Goal: Task Accomplishment & Management: Manage account settings

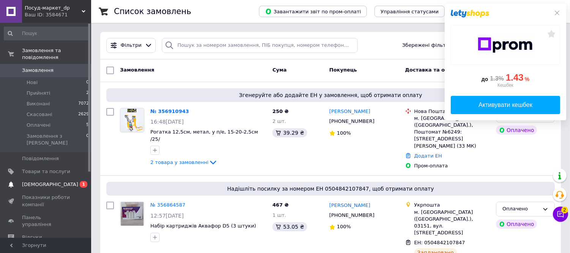
click at [62, 181] on span "[DEMOGRAPHIC_DATA]" at bounding box center [46, 184] width 48 height 7
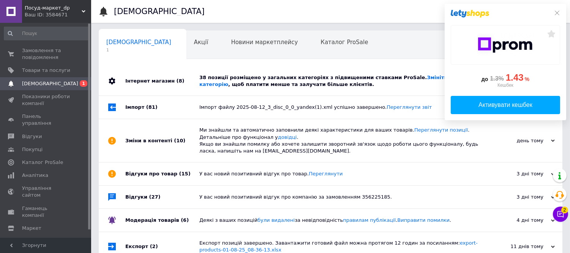
click at [294, 82] on div "38 позиції розміщено у загальних категоріях з підвищеними ставками ProSale. Змі…" at bounding box center [338, 81] width 279 height 14
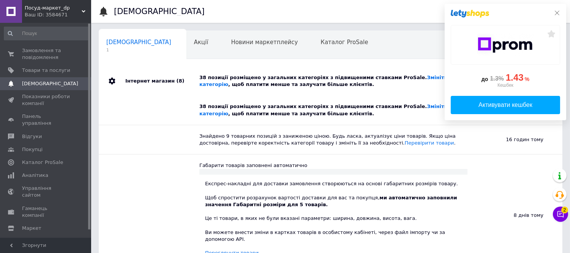
click at [557, 12] on icon at bounding box center [557, 13] width 6 height 6
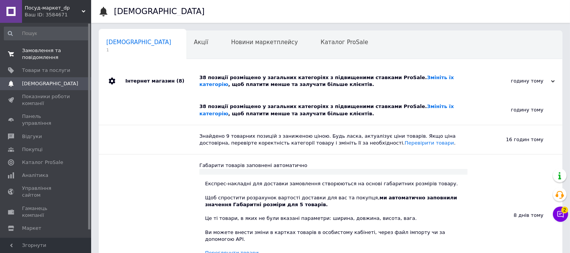
click at [36, 51] on span "Замовлення та повідомлення" at bounding box center [46, 54] width 48 height 14
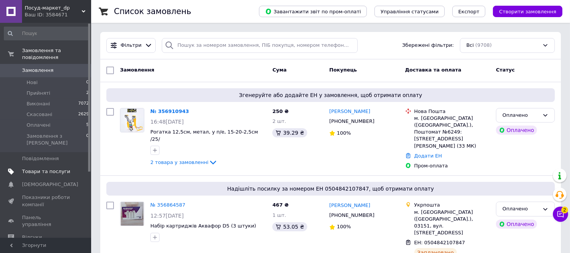
click at [42, 168] on span "Товари та послуги" at bounding box center [46, 171] width 48 height 7
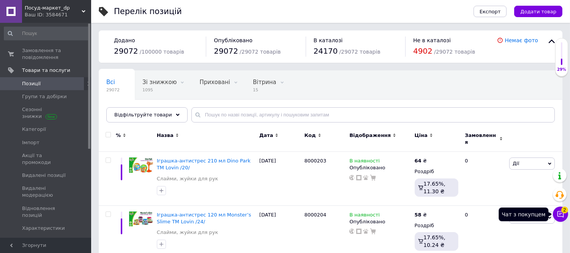
click at [560, 215] on icon at bounding box center [561, 214] width 8 height 8
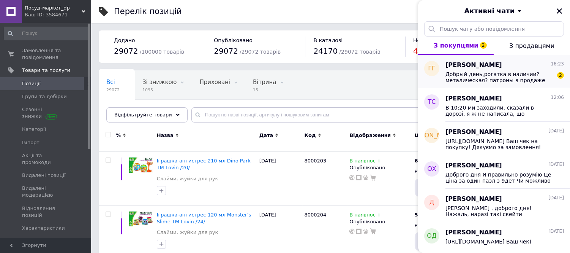
click at [500, 70] on div "Добрый день,рогатка в наличии? металическая? патроны в продаже есть? 2" at bounding box center [504, 76] width 118 height 14
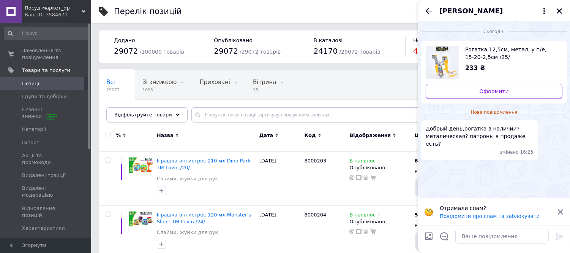
scroll to position [126, 0]
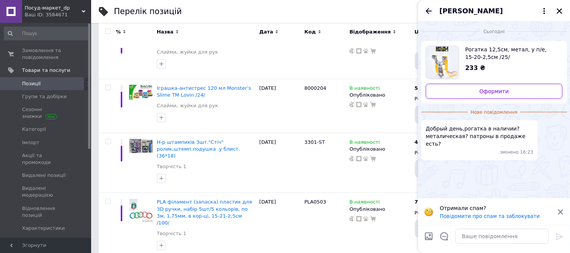
click at [429, 12] on icon "Назад" at bounding box center [428, 10] width 9 height 9
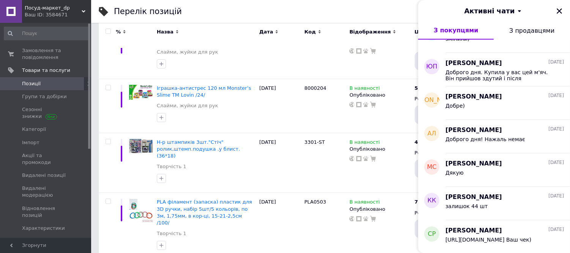
scroll to position [159, 0]
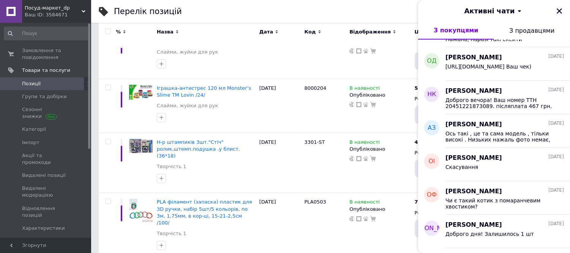
click at [556, 10] on icon "Закрити" at bounding box center [559, 11] width 7 height 7
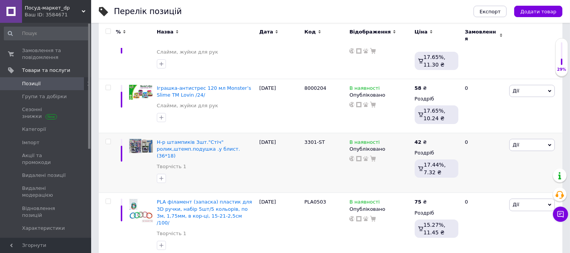
scroll to position [0, 0]
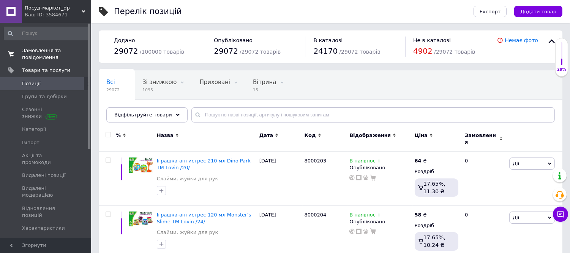
click at [42, 57] on span "Замовлення та повідомлення" at bounding box center [46, 54] width 48 height 14
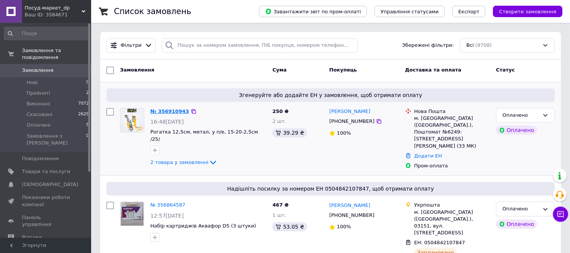
click at [173, 113] on link "№ 356910943" at bounding box center [169, 111] width 39 height 6
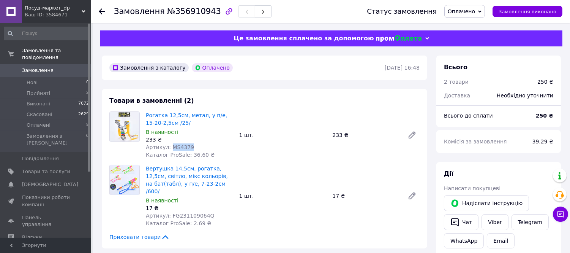
drag, startPoint x: 169, startPoint y: 147, endPoint x: 188, endPoint y: 146, distance: 19.4
click at [188, 146] on div "Артикул: MS4379" at bounding box center [189, 147] width 87 height 8
copy span "MS4379"
drag, startPoint x: 169, startPoint y: 209, endPoint x: 210, endPoint y: 209, distance: 41.0
click at [210, 212] on div "Артикул: FG231109064Q" at bounding box center [189, 216] width 87 height 8
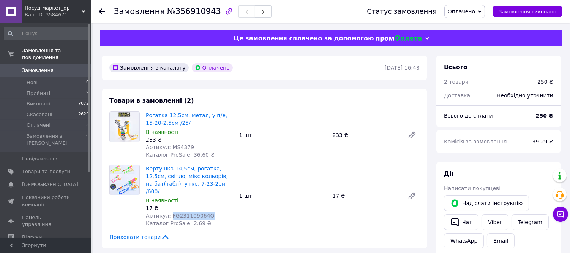
copy span "FG231109064Q"
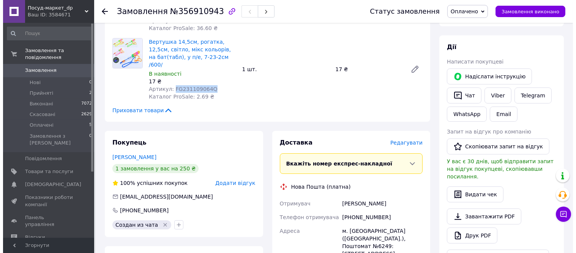
scroll to position [169, 0]
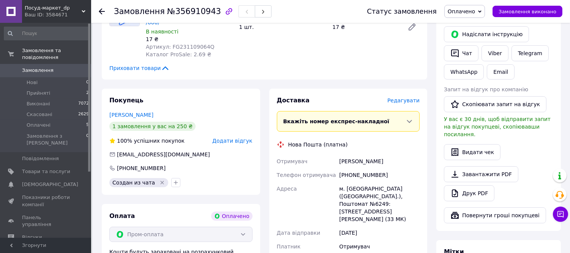
click at [399, 97] on span "Редагувати" at bounding box center [403, 100] width 32 height 6
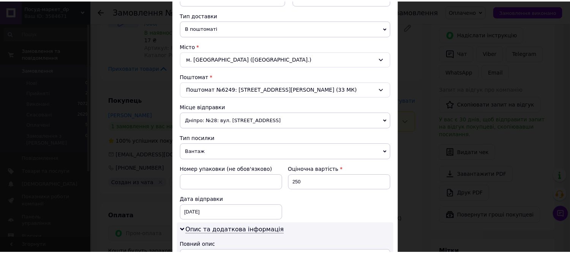
scroll to position [337, 0]
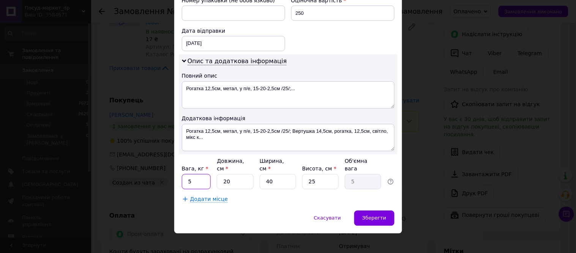
drag, startPoint x: 194, startPoint y: 177, endPoint x: 185, endPoint y: 177, distance: 9.1
click at [185, 177] on input "5" at bounding box center [196, 181] width 29 height 15
type input "0"
type input "1"
drag, startPoint x: 274, startPoint y: 177, endPoint x: 265, endPoint y: 178, distance: 9.5
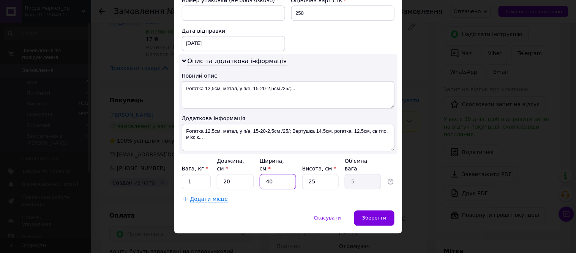
click at [265, 178] on input "40" at bounding box center [278, 181] width 36 height 15
type input "2"
type input "0.25"
type input "20"
type input "2.5"
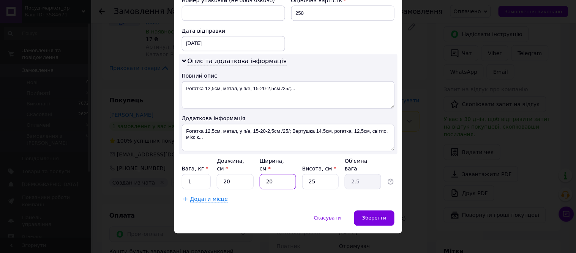
type input "20"
drag, startPoint x: 316, startPoint y: 174, endPoint x: 306, endPoint y: 175, distance: 9.9
click at [306, 175] on input "25" at bounding box center [320, 181] width 36 height 15
type input "1"
type input "0.1"
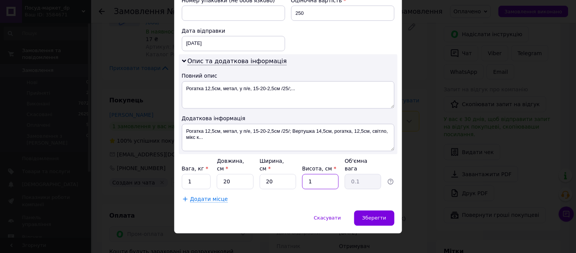
type input "15"
type input "1.5"
type input "1"
type input "0.1"
type input "10"
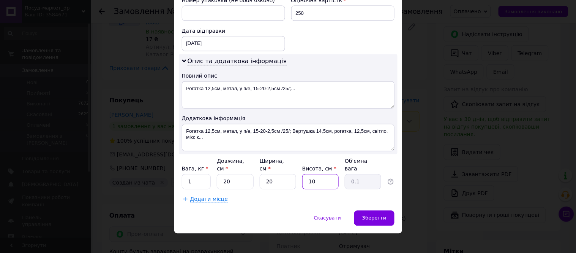
type input "1"
type input "10"
click at [375, 215] on span "Зберегти" at bounding box center [374, 218] width 24 height 6
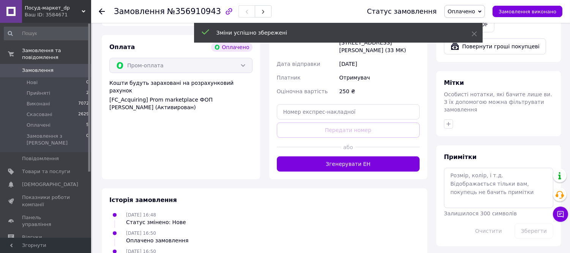
scroll to position [380, 0]
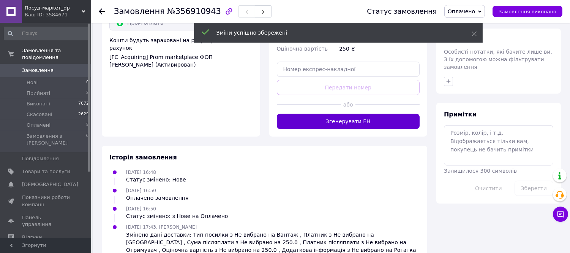
click at [357, 114] on button "Згенерувати ЕН" at bounding box center [348, 121] width 143 height 15
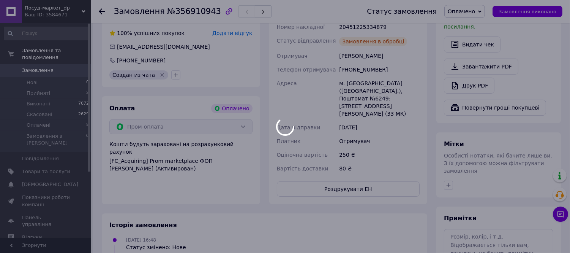
scroll to position [234, 0]
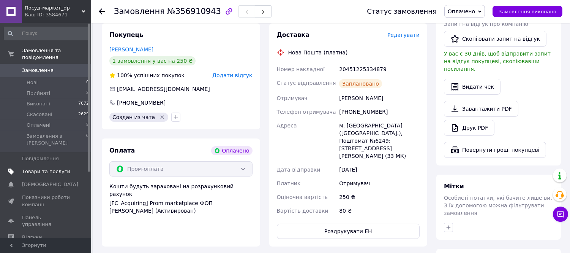
click at [57, 165] on link "Товари та послуги" at bounding box center [46, 171] width 93 height 13
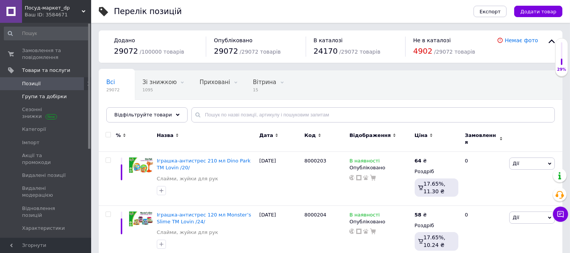
click at [62, 98] on span "Групи та добірки" at bounding box center [46, 96] width 48 height 7
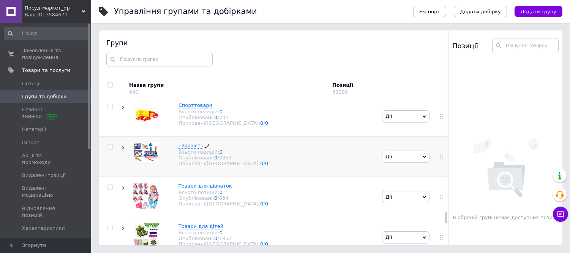
scroll to position [1892, 0]
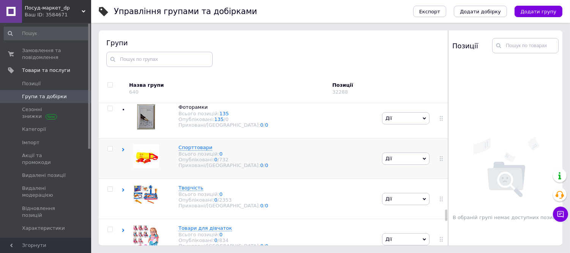
click at [109, 151] on input "checkbox" at bounding box center [109, 148] width 5 height 5
checkbox input "true"
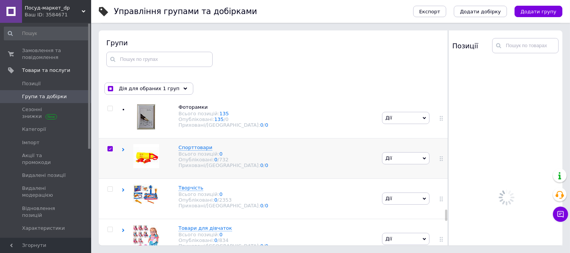
click at [410, 164] on span "Дії" at bounding box center [405, 158] width 47 height 12
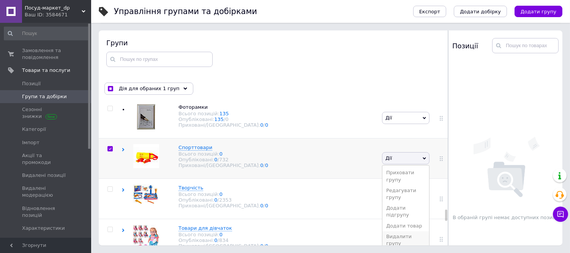
click at [399, 231] on li "Видалити групу" at bounding box center [405, 239] width 47 height 17
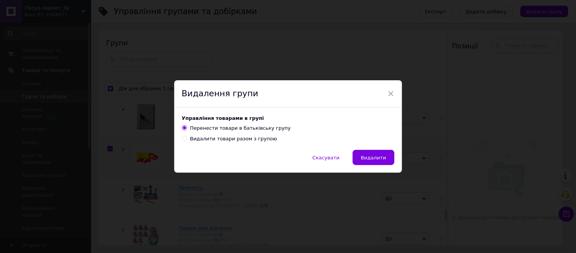
click at [204, 143] on div "Управління товарами в групі Перенести товари в батьківську групу Видалити товар…" at bounding box center [288, 128] width 228 height 42
click at [199, 142] on div "Видалити товари разом з групою" at bounding box center [233, 138] width 87 height 7
click at [187, 141] on input "Видалити товари разом з групою" at bounding box center [184, 138] width 5 height 5
radio input "true"
radio input "false"
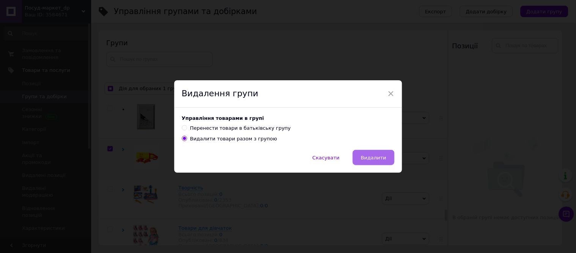
click at [380, 156] on span "Видалити" at bounding box center [373, 158] width 25 height 6
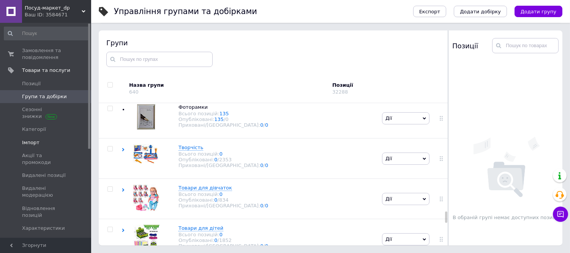
click at [33, 142] on span "Імпорт" at bounding box center [30, 142] width 17 height 7
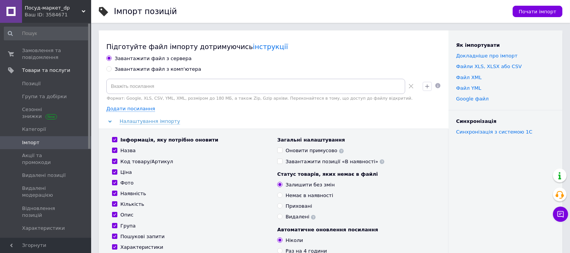
click at [128, 70] on div "Завантажити файл з комп'ютера" at bounding box center [158, 69] width 87 height 7
click at [111, 70] on input "Завантажити файл з комп'ютера" at bounding box center [108, 68] width 5 height 5
radio input "true"
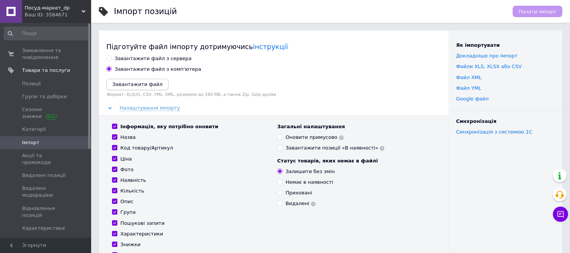
click at [147, 84] on icon "Завантажити файл" at bounding box center [137, 84] width 50 height 6
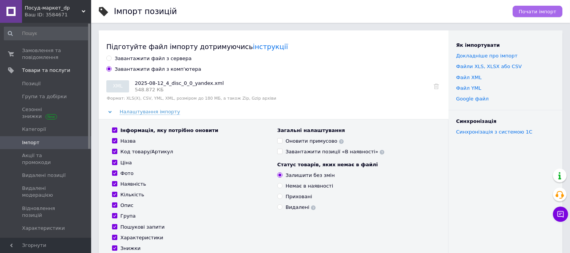
click at [523, 11] on span "Почати імпорт" at bounding box center [538, 12] width 38 height 6
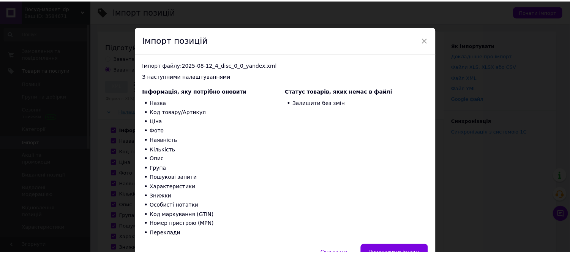
scroll to position [41, 0]
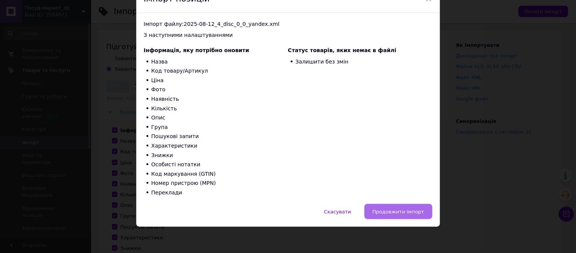
click at [409, 206] on button "Продовжити імпорт" at bounding box center [399, 211] width 68 height 15
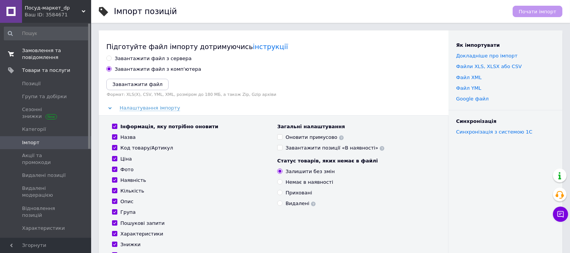
click at [43, 58] on span "Замовлення та повідомлення" at bounding box center [46, 54] width 48 height 14
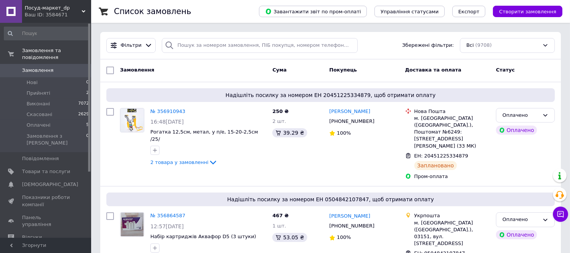
drag, startPoint x: 46, startPoint y: 62, endPoint x: 60, endPoint y: 69, distance: 15.5
click at [46, 67] on span "Замовлення" at bounding box center [38, 70] width 32 height 7
click at [54, 120] on li "Оплачені 5" at bounding box center [46, 125] width 93 height 11
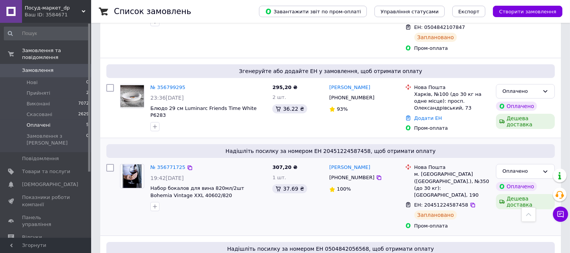
scroll to position [287, 0]
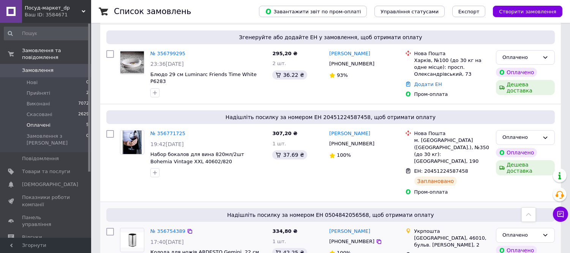
drag, startPoint x: 222, startPoint y: 216, endPoint x: 194, endPoint y: 218, distance: 28.2
click at [194, 248] on span "Колода для ножів ARDESTO Gemini, 22 см, нержавіюча сталь AR2123SH" at bounding box center [208, 255] width 116 height 14
copy span "AR2123SH"
click at [539, 231] on div "Оплачено" at bounding box center [520, 235] width 37 height 8
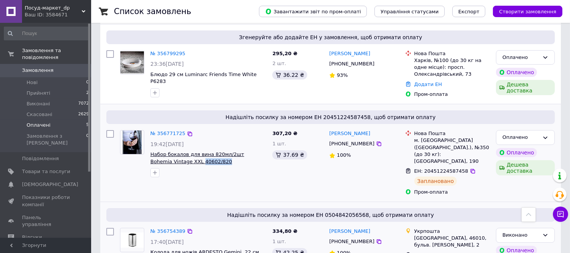
drag, startPoint x: 204, startPoint y: 134, endPoint x: 177, endPoint y: 137, distance: 27.1
click at [177, 151] on span "Набор бокалов для вина 820мл/2шт Bohemia Vintage XXL 40602/820" at bounding box center [208, 158] width 116 height 14
copy span "40602/820"
click at [545, 134] on icon at bounding box center [545, 137] width 6 height 6
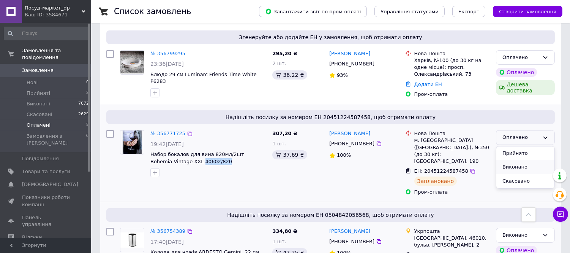
click at [513, 160] on li "Виконано" at bounding box center [525, 167] width 58 height 14
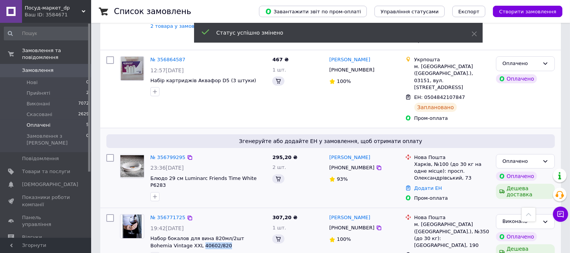
scroll to position [203, 0]
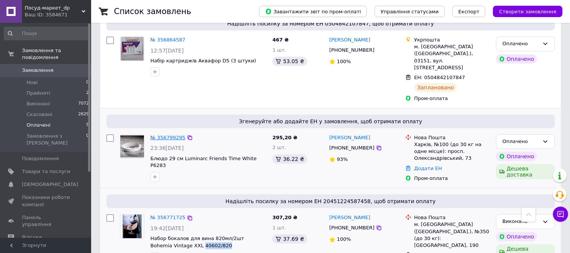
click at [172, 134] on link "№ 356799295" at bounding box center [167, 137] width 35 height 6
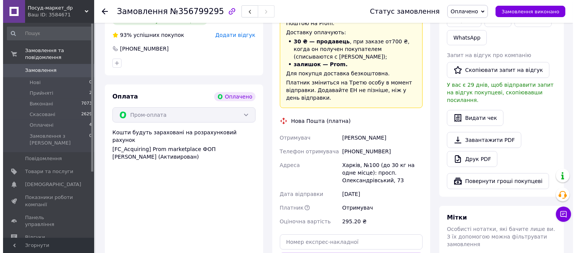
scroll to position [76, 0]
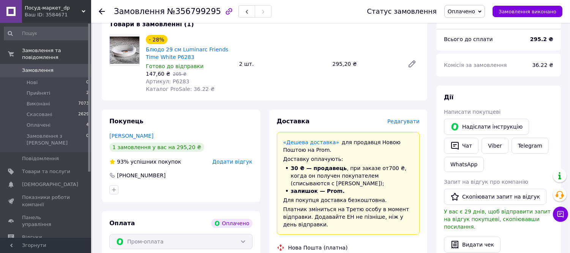
click at [405, 122] on span "Редагувати" at bounding box center [403, 121] width 32 height 6
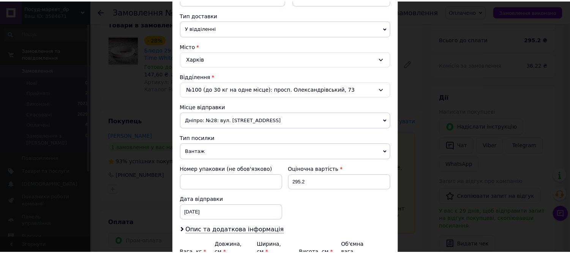
scroll to position [252, 0]
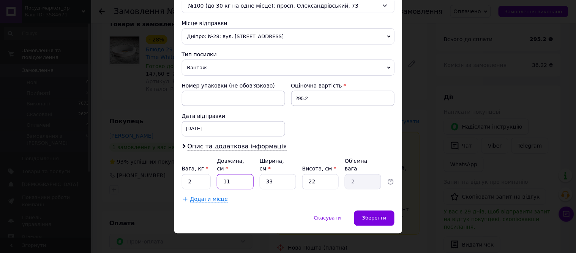
drag, startPoint x: 229, startPoint y: 180, endPoint x: 221, endPoint y: 181, distance: 8.1
click at [221, 181] on input "11" at bounding box center [235, 181] width 36 height 15
type input "3"
type input "0.54"
type input "30"
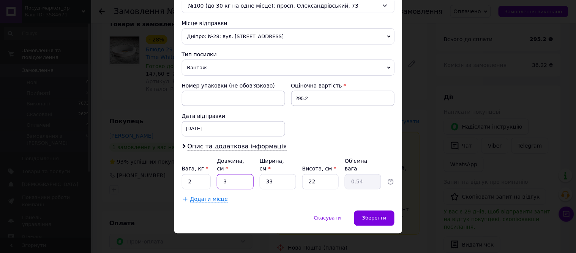
type input "5.45"
type input "30"
drag, startPoint x: 278, startPoint y: 175, endPoint x: 266, endPoint y: 177, distance: 11.9
click at [266, 177] on input "33" at bounding box center [278, 181] width 36 height 15
type input "3"
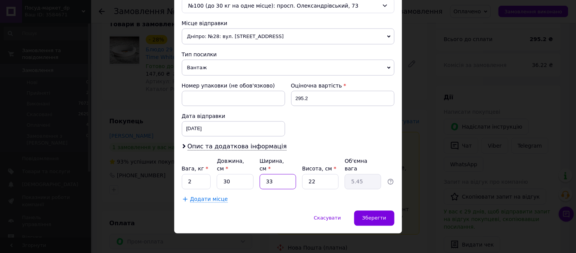
type input "0.5"
type input "30"
type input "4.95"
type input "30"
drag, startPoint x: 317, startPoint y: 173, endPoint x: 308, endPoint y: 177, distance: 10.2
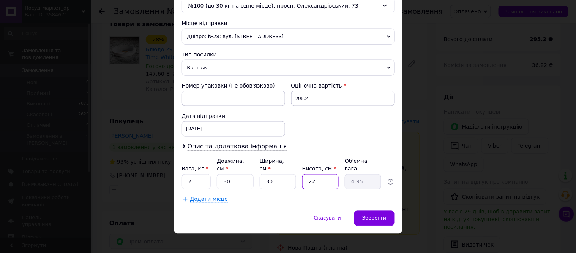
click at [308, 177] on input "22" at bounding box center [320, 181] width 36 height 15
type input "1"
type input "0.23"
type input "10"
type input "2.25"
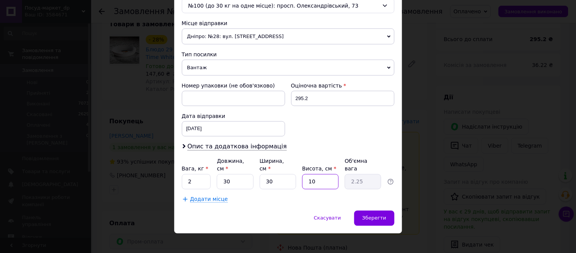
type input "10"
click at [366, 203] on div "Спосіб доставки Нова Пошта (платна) Платник Отримувач Відправник Прізвище отрим…" at bounding box center [288, 4] width 228 height 413
click at [366, 215] on span "Зберегти" at bounding box center [374, 218] width 24 height 6
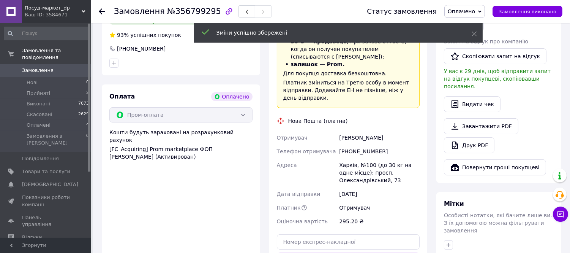
scroll to position [287, 0]
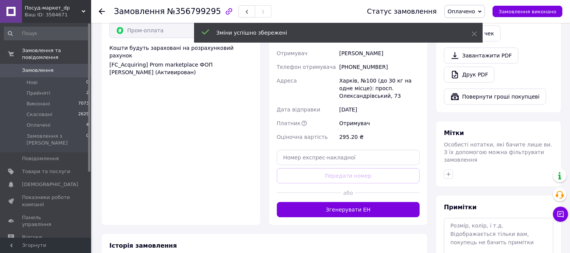
click at [364, 202] on button "Згенерувати ЕН" at bounding box center [348, 209] width 143 height 15
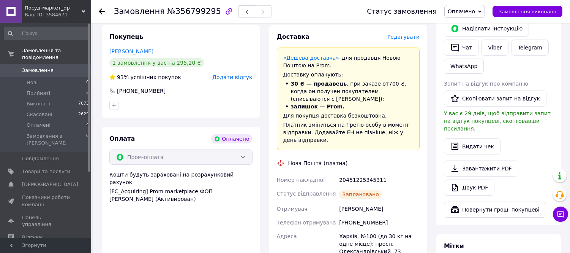
scroll to position [118, 0]
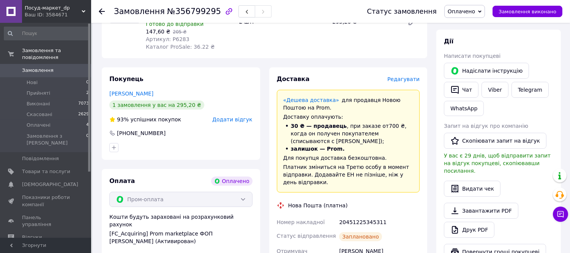
click at [103, 9] on icon at bounding box center [102, 11] width 6 height 6
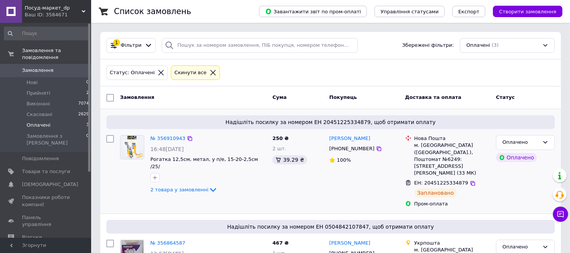
scroll to position [130, 0]
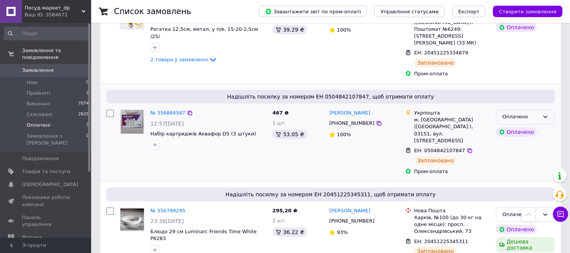
click at [547, 114] on icon at bounding box center [545, 117] width 6 height 6
drag, startPoint x: 514, startPoint y: 137, endPoint x: 507, endPoint y: 142, distance: 8.9
click at [514, 139] on li "Виконано" at bounding box center [525, 146] width 58 height 14
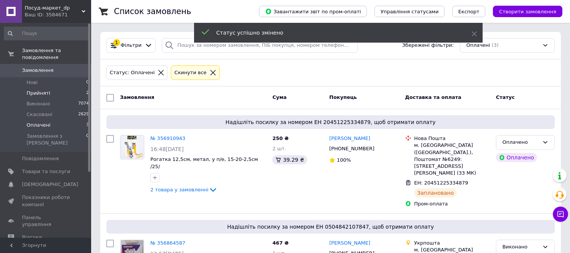
click at [49, 88] on li "Прийняті 2" at bounding box center [46, 93] width 93 height 11
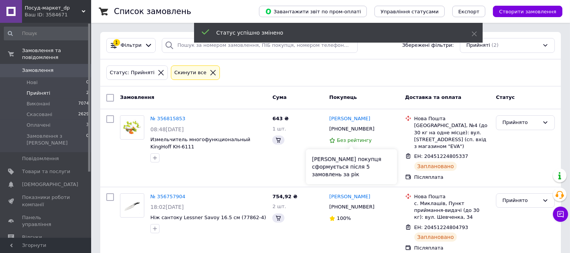
scroll to position [6, 0]
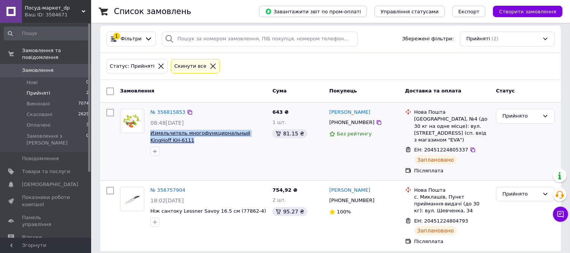
drag, startPoint x: 173, startPoint y: 141, endPoint x: 150, endPoint y: 133, distance: 24.3
click at [150, 133] on span "Измельчитель многофункциональный KingHoff KH-6111" at bounding box center [208, 136] width 116 height 14
copy span "Измельчитель многофункциональный KingHoff KH-6111"
click at [546, 116] on icon at bounding box center [545, 116] width 4 height 2
click at [525, 134] on li "Виконано" at bounding box center [525, 132] width 58 height 14
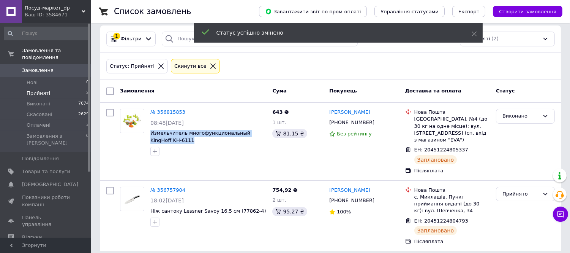
click at [50, 67] on span "Замовлення" at bounding box center [46, 70] width 48 height 7
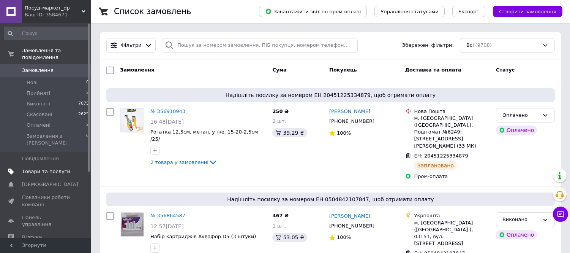
click at [43, 168] on span "Товари та послуги" at bounding box center [46, 171] width 48 height 7
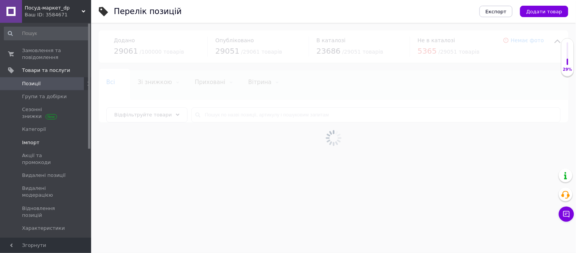
click at [38, 142] on span "Імпорт" at bounding box center [46, 142] width 48 height 7
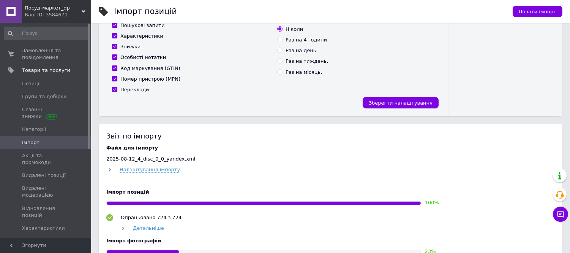
scroll to position [253, 0]
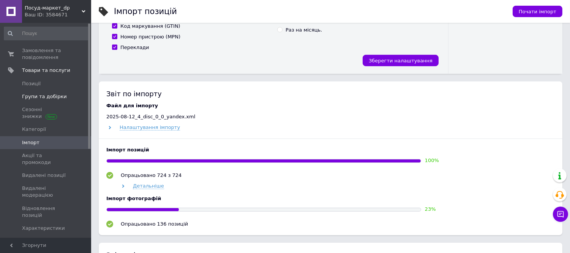
click at [36, 91] on link "Групи та добірки" at bounding box center [46, 96] width 93 height 13
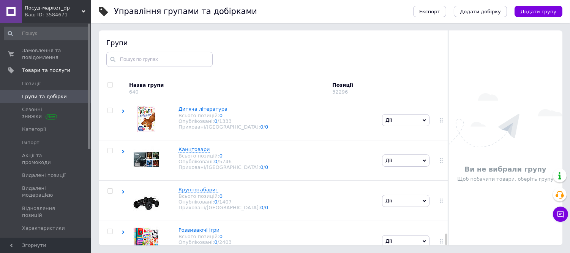
scroll to position [2313, 0]
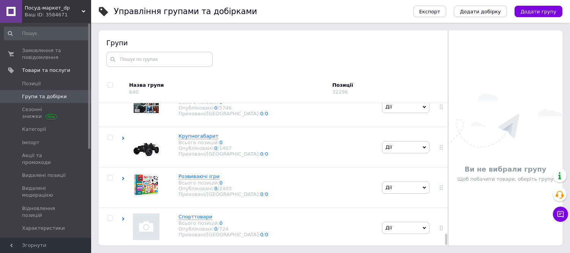
drag, startPoint x: 445, startPoint y: 112, endPoint x: 453, endPoint y: 270, distance: 158.1
click at [453, 252] on html "Посуд-маркет_dp Ваш ID: 3584671 Сайт Посуд-маркет_dp Кабінет покупця Перевірити…" at bounding box center [285, 104] width 570 height 295
click at [214, 215] on icon at bounding box center [216, 217] width 5 height 5
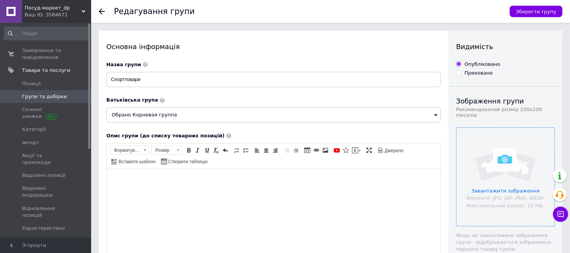
click at [507, 148] on input "file" at bounding box center [505, 177] width 98 height 98
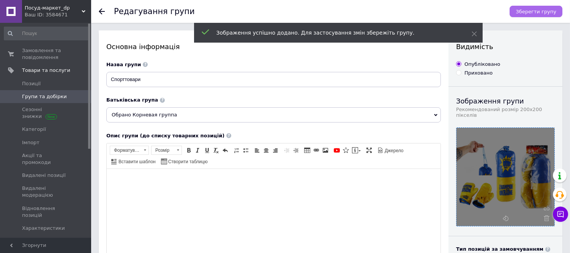
click at [547, 13] on span "Зберегти групу" at bounding box center [536, 12] width 41 height 6
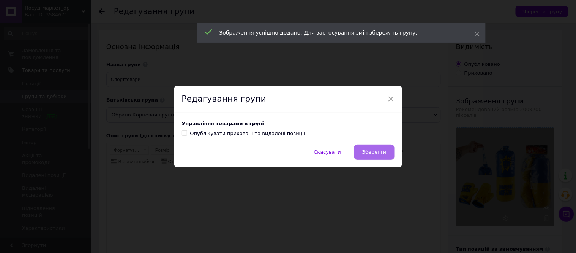
click at [371, 150] on span "Зберегти" at bounding box center [374, 152] width 24 height 6
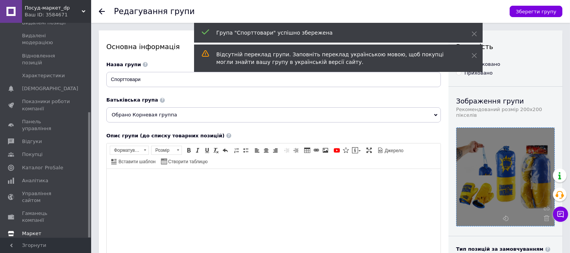
click at [31, 230] on span "Маркет" at bounding box center [31, 233] width 19 height 7
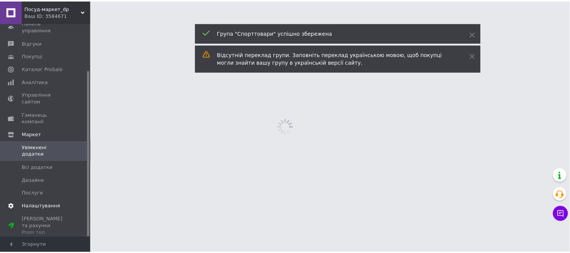
scroll to position [61, 0]
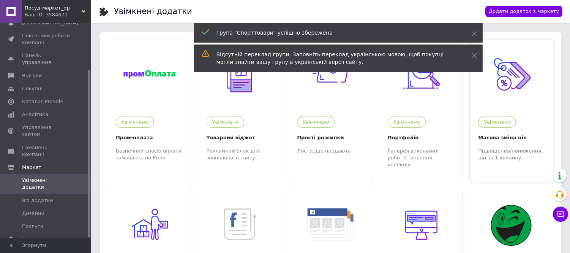
click at [518, 131] on div "Увімкнено Масова зміна цін Підвищення/пониження цін за 1 хвилину" at bounding box center [511, 134] width 82 height 53
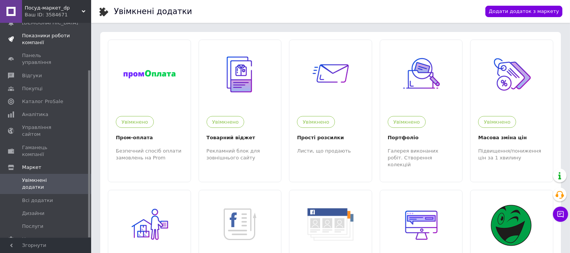
scroll to position [0, 0]
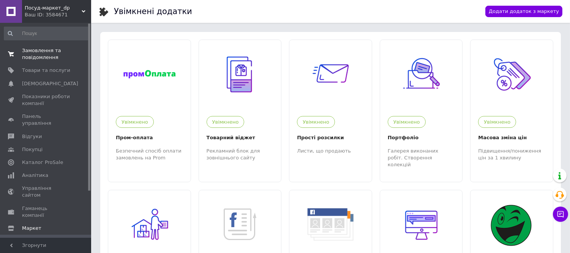
click at [41, 54] on span "Замовлення та повідомлення" at bounding box center [46, 54] width 48 height 14
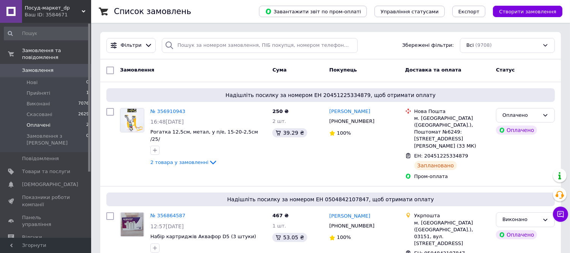
click at [56, 120] on li "Оплачені 2" at bounding box center [46, 125] width 93 height 11
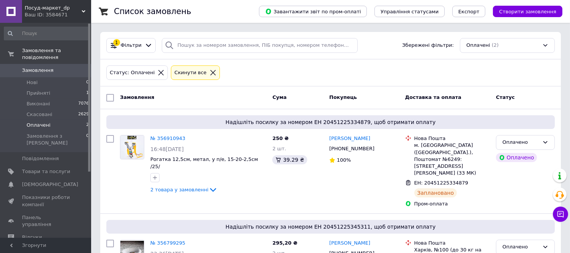
click at [28, 67] on link "Замовлення 0" at bounding box center [46, 70] width 93 height 13
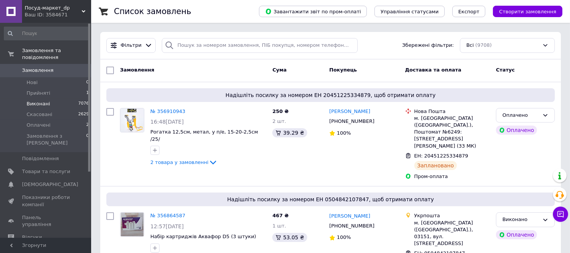
click at [44, 100] on span "Виконані" at bounding box center [39, 103] width 24 height 7
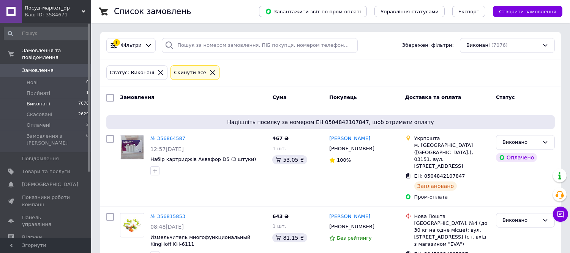
click at [18, 67] on span at bounding box center [11, 70] width 22 height 7
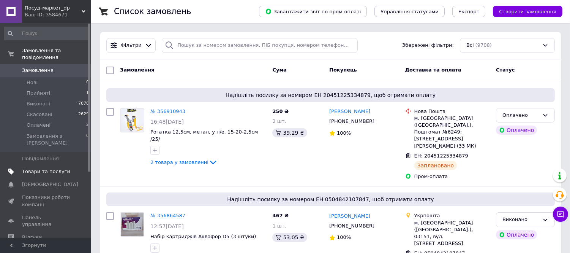
click at [43, 168] on span "Товари та послуги" at bounding box center [46, 171] width 48 height 7
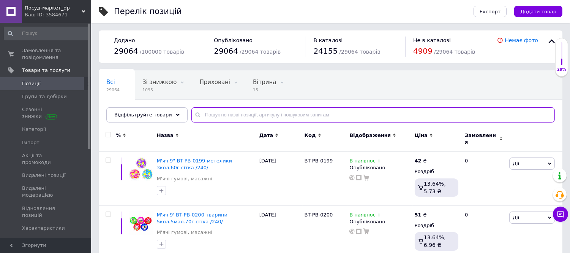
click at [249, 112] on input "text" at bounding box center [372, 114] width 363 height 15
paste input "6508 0 380"
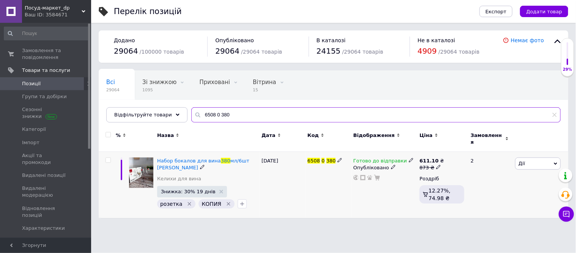
type input "6508 0 380"
click at [409, 158] on icon at bounding box center [411, 160] width 5 height 5
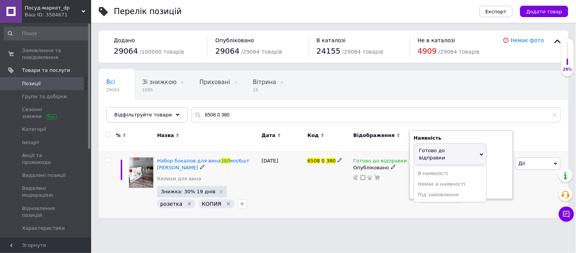
click at [500, 176] on div "Залишки шт." at bounding box center [461, 183] width 95 height 24
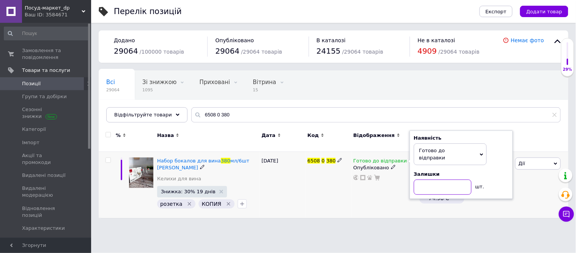
click at [456, 179] on input at bounding box center [443, 186] width 58 height 15
type input "1"
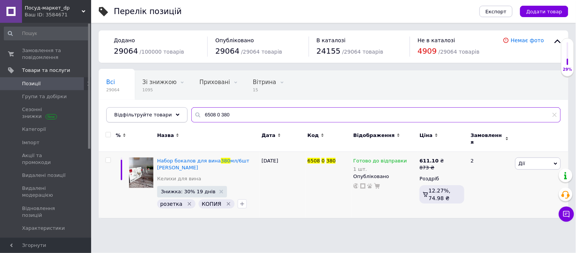
drag, startPoint x: 194, startPoint y: 116, endPoint x: 175, endPoint y: 117, distance: 19.7
click at [175, 117] on div "Відфільтруйте товари 6508 0 380" at bounding box center [333, 114] width 455 height 15
paste input "1SD22 /300"
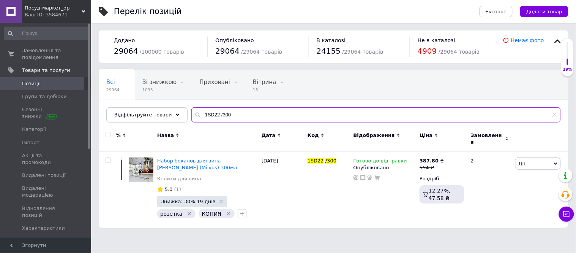
drag, startPoint x: 224, startPoint y: 108, endPoint x: 180, endPoint y: 118, distance: 45.2
click at [181, 118] on div "Всі 29064 Зі знижкою 1095 Видалити Редагувати Приховані 0 Видалити Редагувати В…" at bounding box center [334, 96] width 470 height 52
paste input "400"
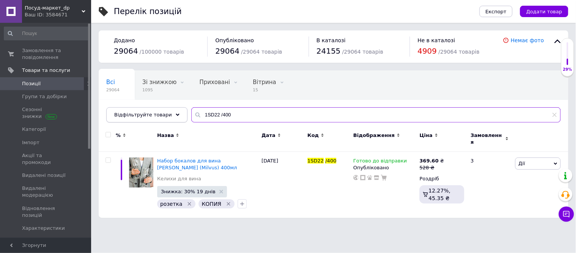
drag, startPoint x: 225, startPoint y: 113, endPoint x: 153, endPoint y: 117, distance: 72.2
click at [153, 117] on div "Відфільтруйте товари 1SD22 /400" at bounding box center [333, 114] width 455 height 15
paste input "F06 /340"
drag, startPoint x: 213, startPoint y: 119, endPoint x: 193, endPoint y: 121, distance: 20.6
click at [193, 121] on input "1SF06 /340" at bounding box center [375, 114] width 369 height 15
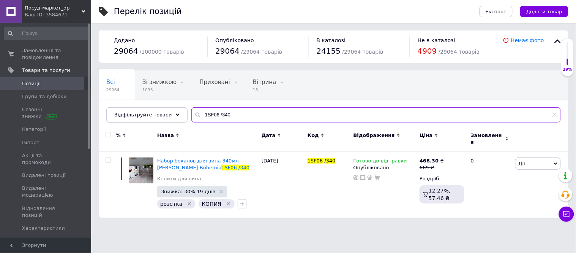
drag, startPoint x: 226, startPoint y: 118, endPoint x: 172, endPoint y: 110, distance: 55.2
click at [173, 110] on div "Відфільтруйте товари 1SF06 /340" at bounding box center [333, 114] width 455 height 15
paste input "4S032 00000/580"
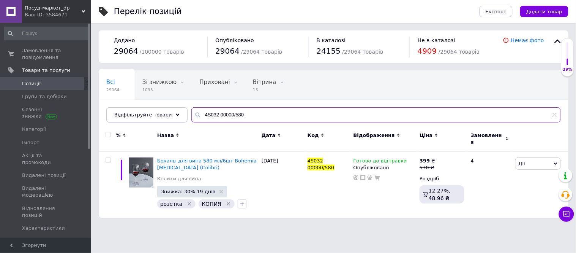
drag, startPoint x: 236, startPoint y: 114, endPoint x: 162, endPoint y: 115, distance: 74.1
click at [162, 115] on div "Відфільтруйте товари 4S032 00000/580" at bounding box center [333, 114] width 455 height 15
paste input "0602/820"
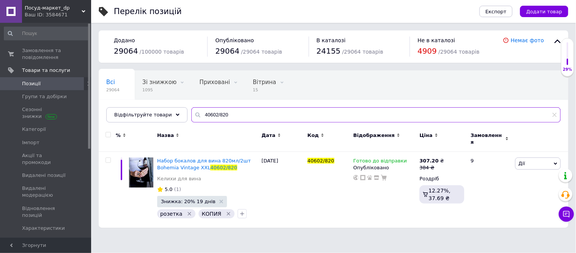
click at [209, 116] on input "40602/820" at bounding box center [375, 114] width 369 height 15
drag, startPoint x: 221, startPoint y: 115, endPoint x: 169, endPoint y: 109, distance: 52.8
click at [169, 111] on div "Відфільтруйте товари 40602/820" at bounding box center [333, 114] width 455 height 15
paste input "AR2402BG"
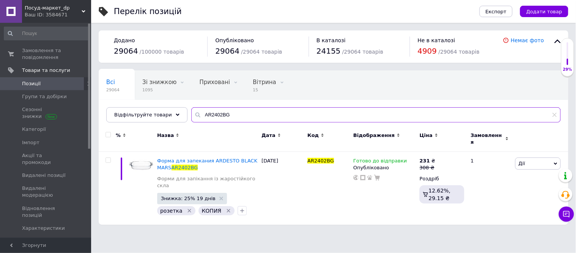
type input "AR2402BG"
click at [34, 58] on span "Замовлення та повідомлення" at bounding box center [46, 54] width 48 height 14
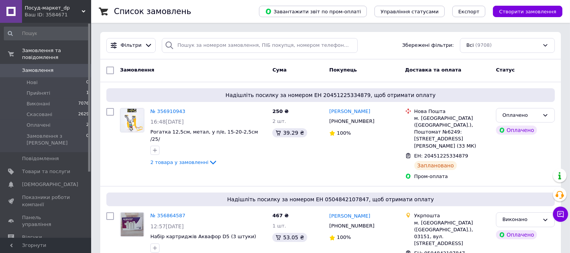
drag, startPoint x: 47, startPoint y: 62, endPoint x: 66, endPoint y: 67, distance: 20.0
click at [47, 67] on span "Замовлення" at bounding box center [38, 70] width 32 height 7
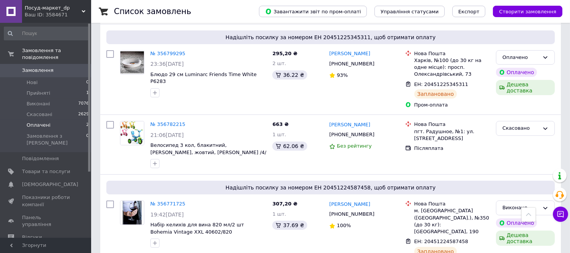
click at [46, 122] on span "Оплачені" at bounding box center [39, 125] width 24 height 7
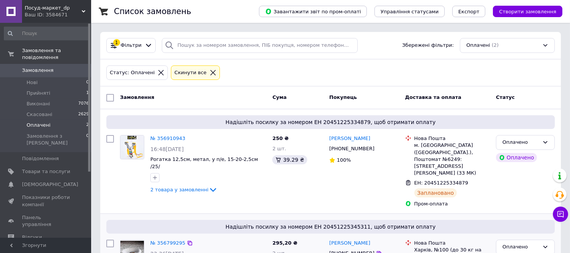
scroll to position [46, 0]
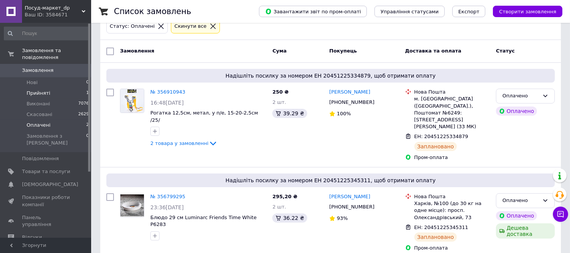
click at [47, 88] on li "Прийняті 1" at bounding box center [46, 93] width 93 height 11
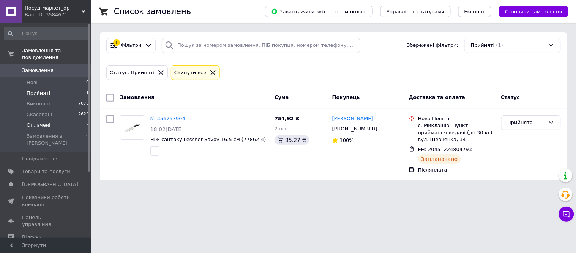
click at [49, 120] on li "Оплачені 2" at bounding box center [46, 125] width 93 height 11
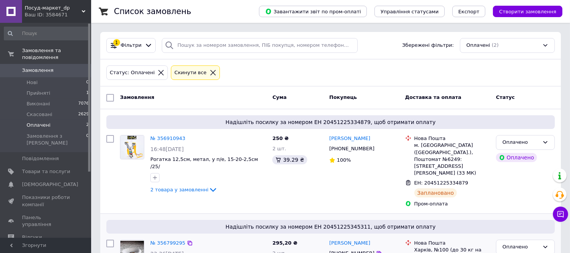
scroll to position [46, 0]
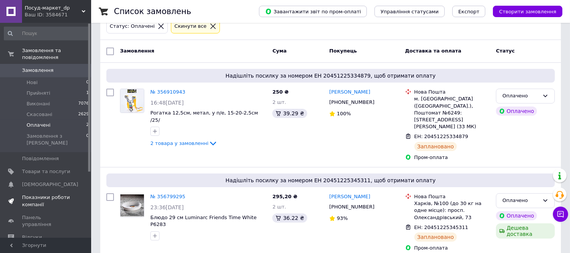
click at [24, 194] on span "Показники роботи компанії" at bounding box center [46, 201] width 48 height 14
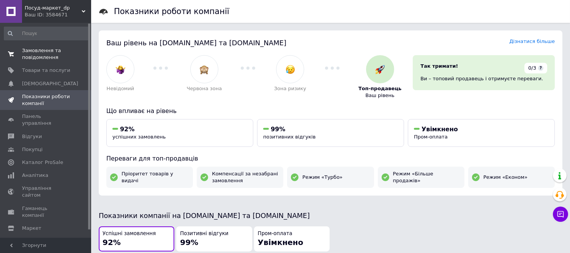
drag, startPoint x: 38, startPoint y: 56, endPoint x: 51, endPoint y: 56, distance: 12.5
click at [38, 56] on span "Замовлення та повідомлення" at bounding box center [46, 54] width 48 height 14
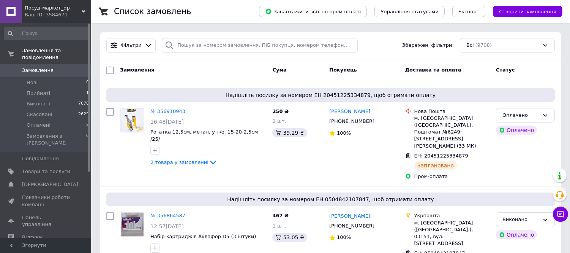
drag, startPoint x: 41, startPoint y: 63, endPoint x: 101, endPoint y: 106, distance: 73.5
click at [41, 67] on span "Замовлення" at bounding box center [38, 70] width 32 height 7
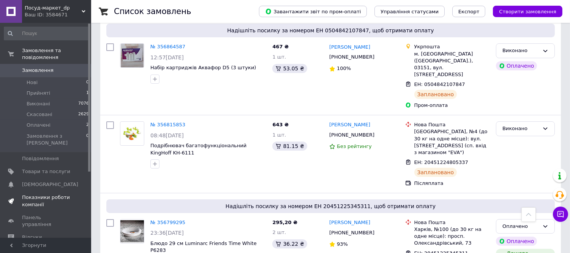
click at [35, 194] on span "Показники роботи компанії" at bounding box center [46, 201] width 48 height 14
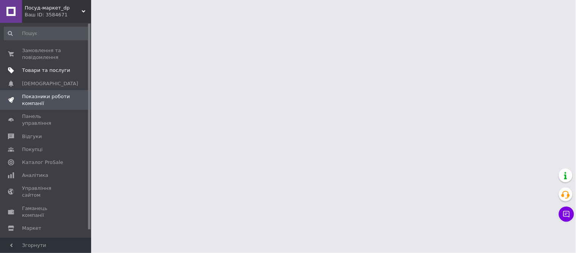
click at [47, 66] on link "Товари та послуги" at bounding box center [46, 70] width 93 height 13
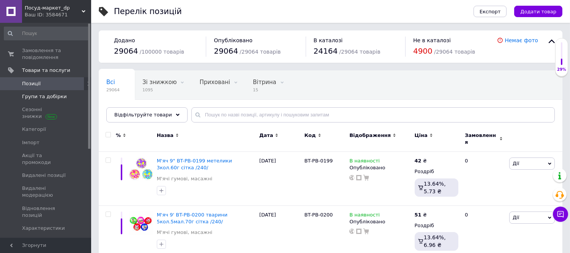
click at [51, 95] on span "Групи та добірки" at bounding box center [44, 96] width 45 height 7
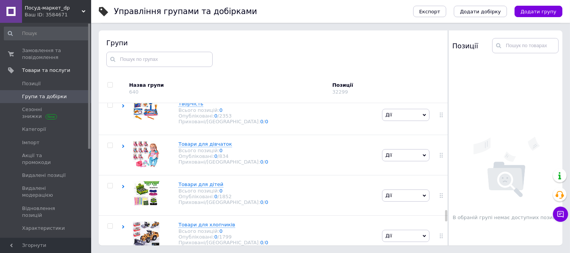
scroll to position [1891, 0]
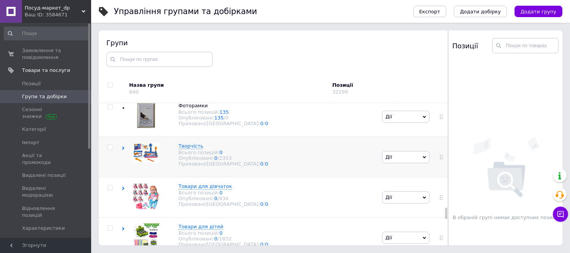
click at [109, 150] on input "checkbox" at bounding box center [109, 147] width 5 height 5
checkbox input "true"
click at [423, 159] on icon at bounding box center [424, 156] width 3 height 3
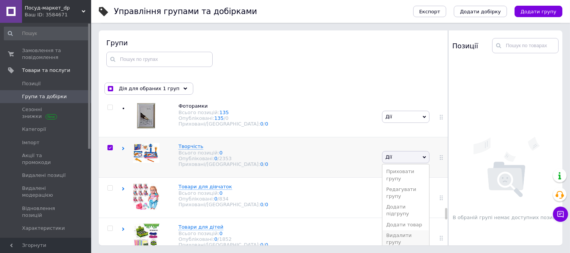
click at [408, 230] on li "Видалити групу" at bounding box center [405, 238] width 47 height 17
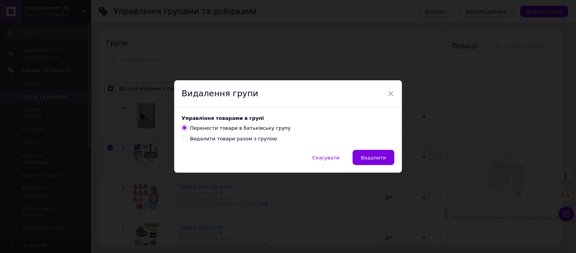
click at [242, 140] on div "Видалити товари разом з групою" at bounding box center [233, 138] width 87 height 7
click at [187, 140] on input "Видалити товари разом з групою" at bounding box center [184, 138] width 5 height 5
radio input "true"
radio input "false"
click at [379, 158] on span "Видалити" at bounding box center [373, 158] width 25 height 6
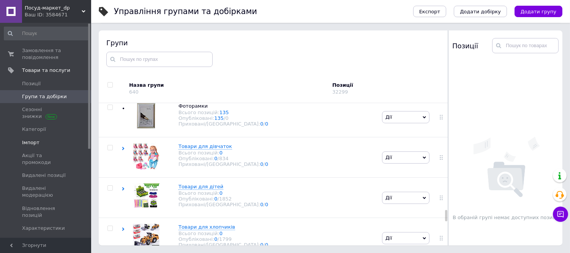
click at [36, 144] on span "Імпорт" at bounding box center [30, 142] width 17 height 7
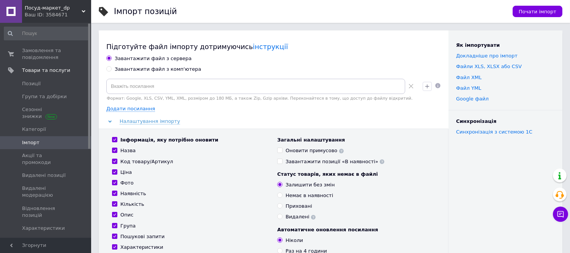
click at [152, 71] on div "Завантажити файл з комп'ютера" at bounding box center [158, 69] width 87 height 7
click at [111, 71] on input "Завантажити файл з комп'ютера" at bounding box center [108, 68] width 5 height 5
radio input "true"
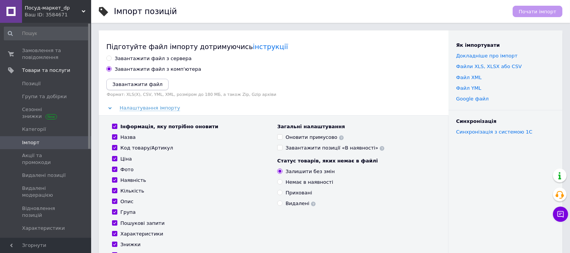
click at [144, 85] on icon "Завантажити файл" at bounding box center [137, 84] width 50 height 6
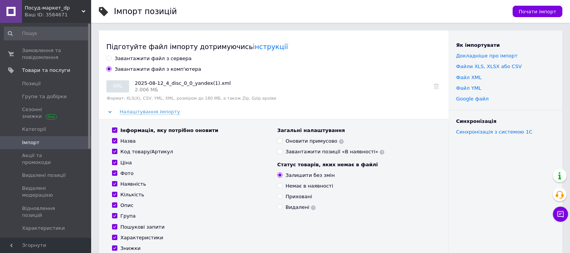
click at [548, 9] on span "Почати імпорт" at bounding box center [538, 12] width 38 height 6
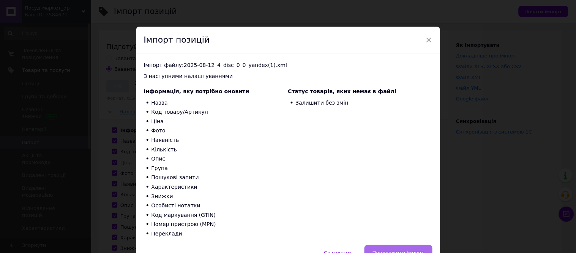
click at [408, 250] on span "Продовжити імпорт" at bounding box center [399, 252] width 52 height 6
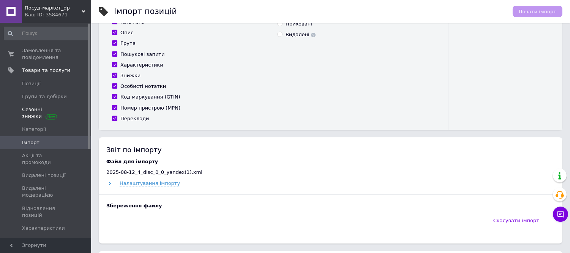
scroll to position [42, 0]
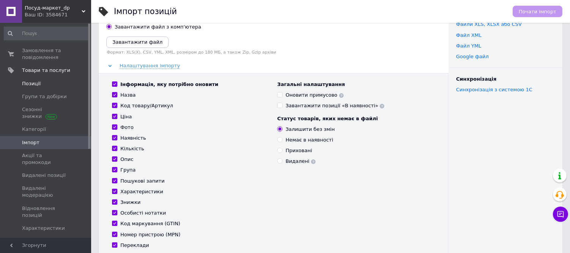
drag, startPoint x: 39, startPoint y: 84, endPoint x: 68, endPoint y: 85, distance: 28.9
click at [39, 84] on span "Позиції" at bounding box center [46, 83] width 48 height 7
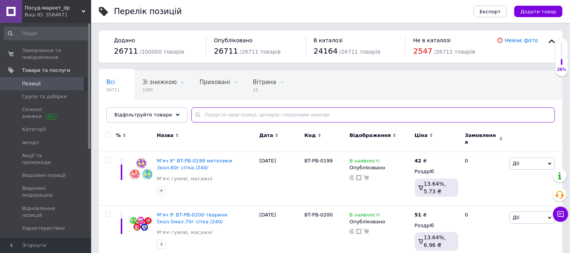
click at [278, 115] on input "text" at bounding box center [372, 114] width 363 height 15
paste input "ERT-MN 200 AB"
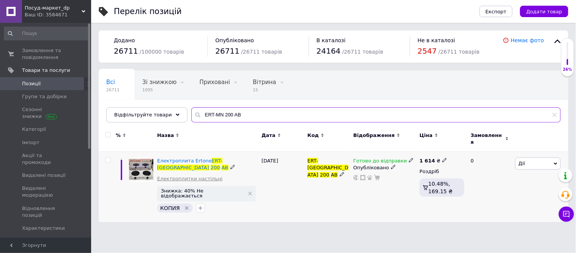
type input "ERT-MN 200 AB"
click at [189, 175] on link "Електроплитки настільні" at bounding box center [189, 178] width 65 height 7
